Goal: Task Accomplishment & Management: Use online tool/utility

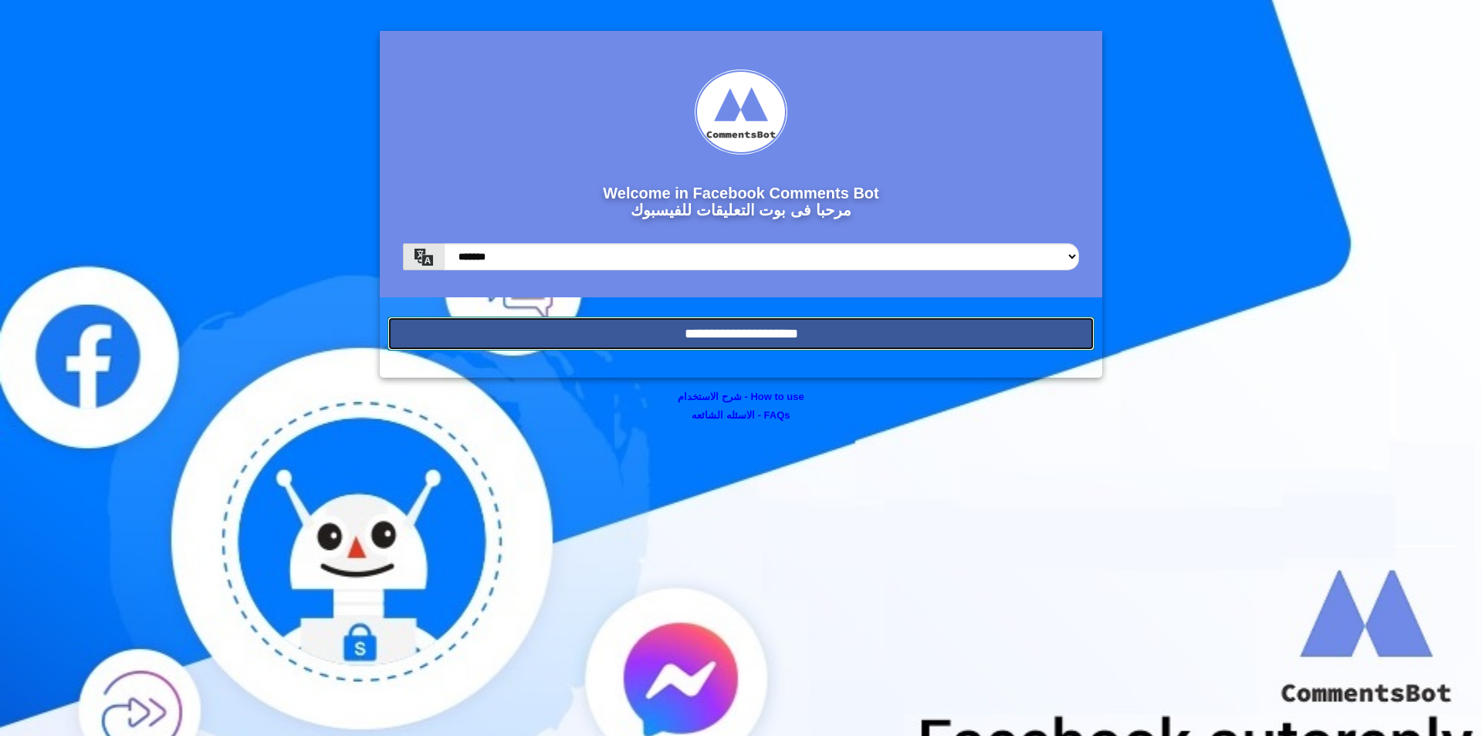
click at [846, 337] on input "**********" at bounding box center [741, 333] width 707 height 34
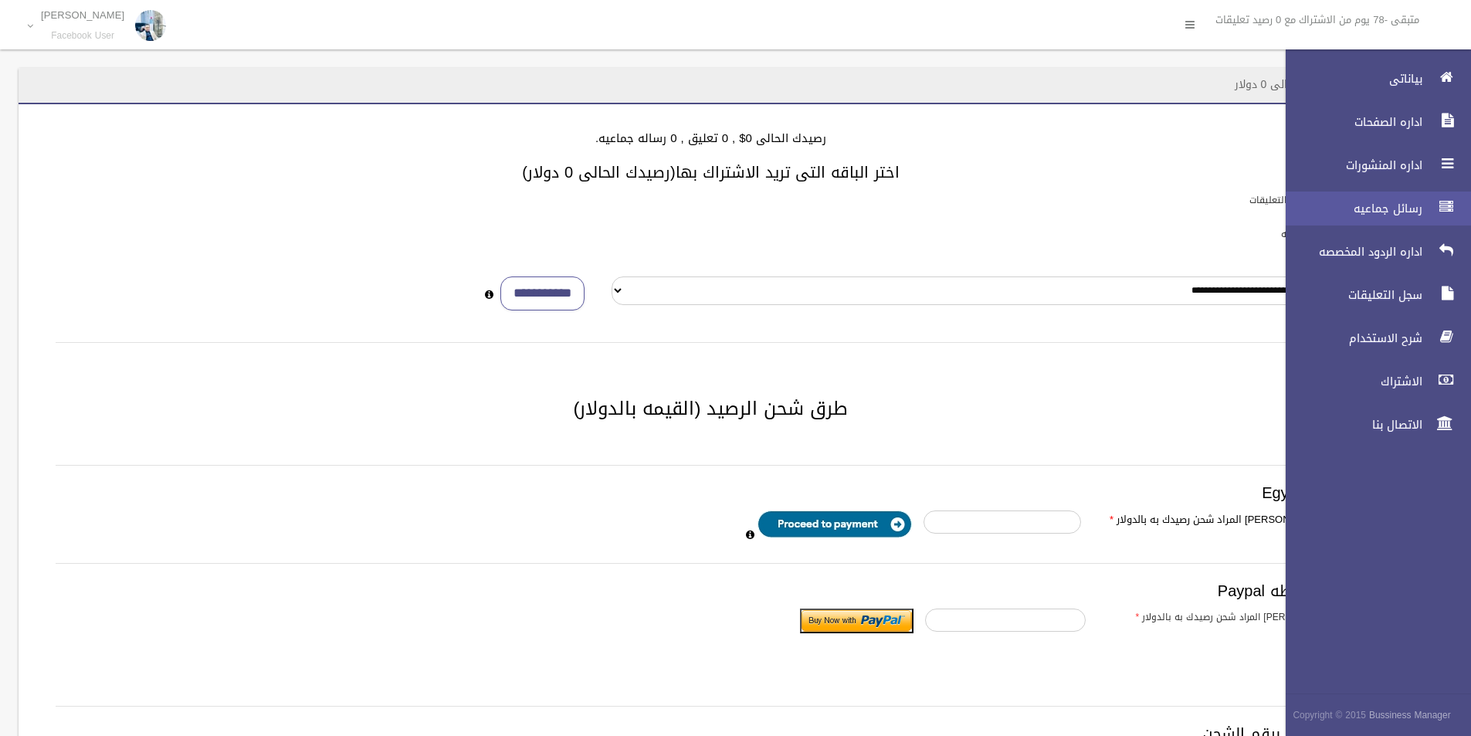
click at [1388, 197] on link "رسائل جماعيه" at bounding box center [1371, 208] width 198 height 34
